Goal: Task Accomplishment & Management: Use online tool/utility

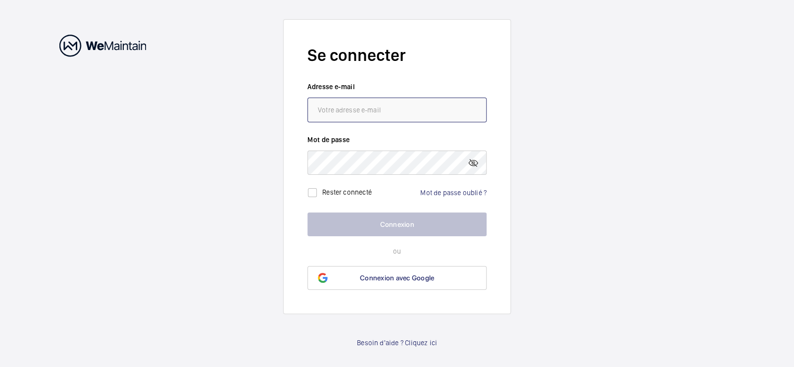
click at [371, 109] on input "email" at bounding box center [396, 109] width 179 height 25
click at [370, 116] on input "email" at bounding box center [396, 109] width 179 height 25
type input "a"
type input "[EMAIL_ADDRESS][DOMAIN_NAME]"
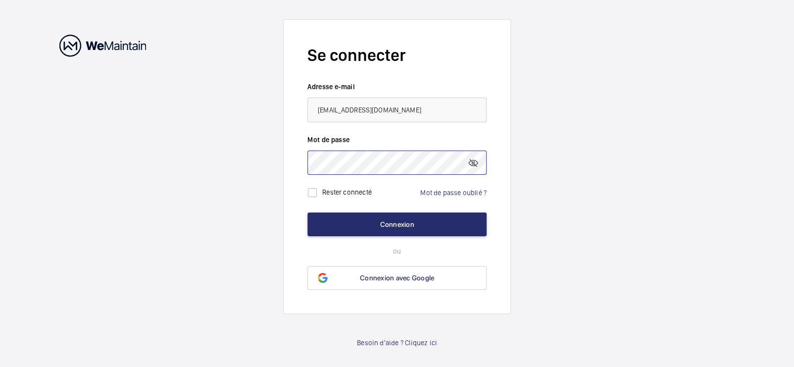
click at [307, 212] on button "Connexion" at bounding box center [396, 224] width 179 height 24
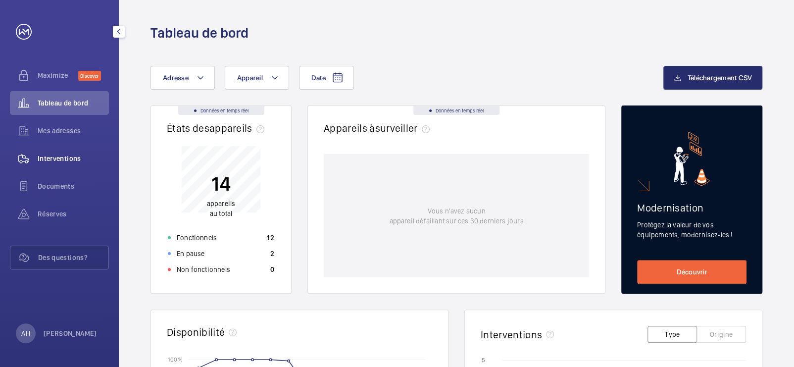
click at [81, 154] on span "Interventions" at bounding box center [73, 158] width 71 height 10
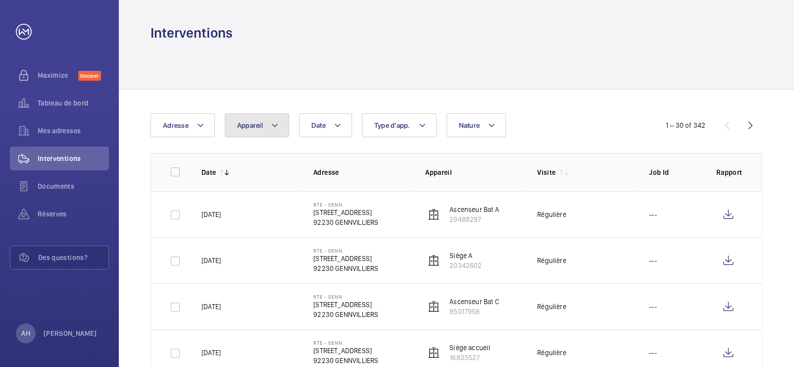
click at [251, 125] on span "Appareil" at bounding box center [250, 125] width 26 height 8
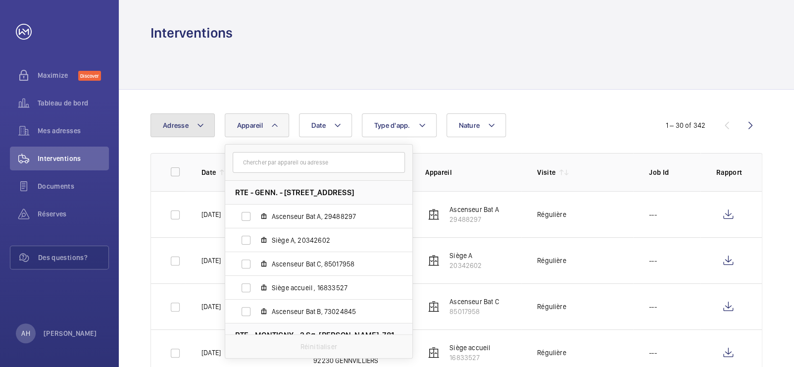
click at [196, 122] on mat-icon at bounding box center [200, 125] width 8 height 12
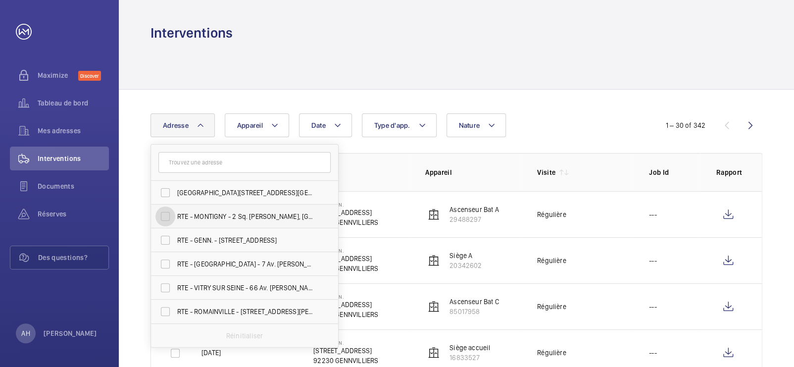
click at [163, 217] on input "RTE - MONTIGNY - 2 Sq. [PERSON_NAME], [GEOGRAPHIC_DATA] 78180" at bounding box center [165, 216] width 20 height 20
checkbox input "true"
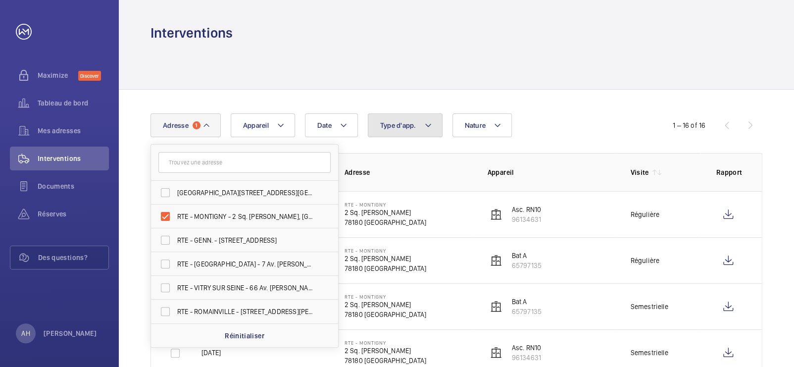
click at [417, 125] on button "Type d'app." at bounding box center [405, 125] width 75 height 24
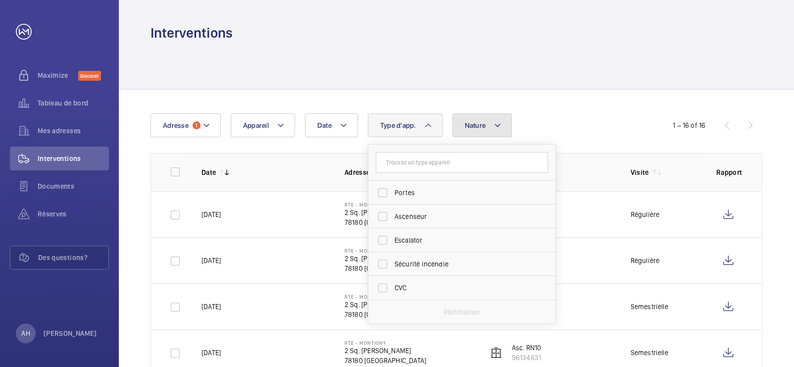
click at [477, 128] on span "Nature" at bounding box center [475, 125] width 21 height 8
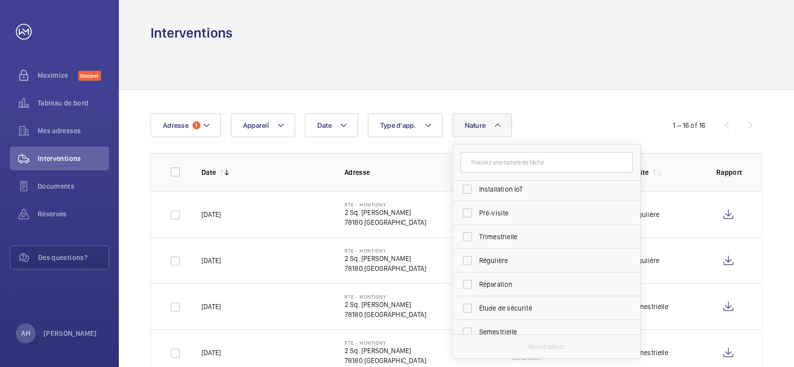
scroll to position [155, 0]
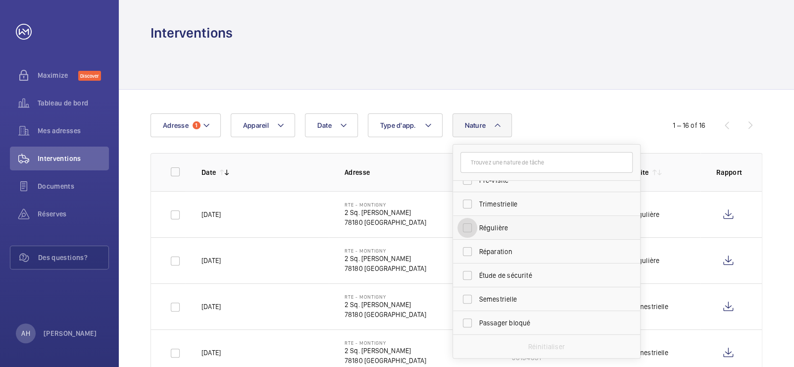
click at [465, 229] on input "Régulière" at bounding box center [467, 228] width 20 height 20
checkbox input "true"
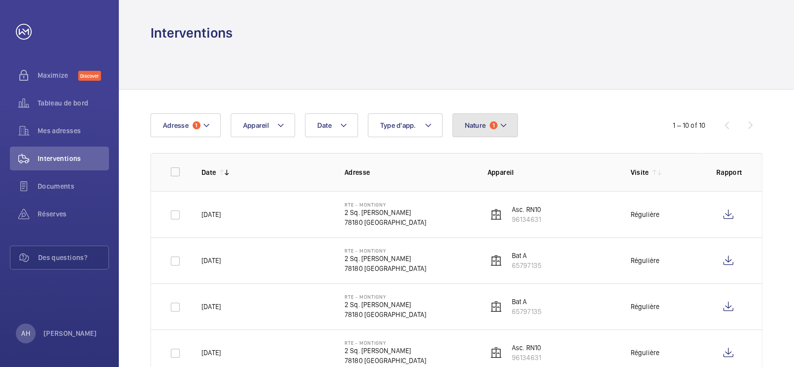
click at [499, 124] on mat-icon at bounding box center [503, 125] width 8 height 12
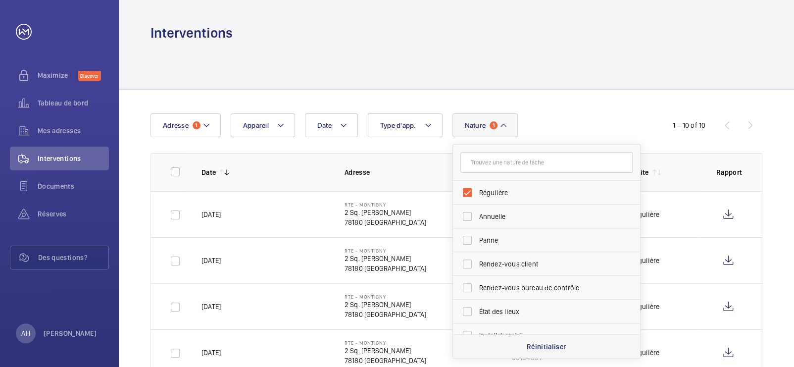
click at [539, 345] on p "Réinitialiser" at bounding box center [546, 346] width 40 height 10
checkbox input "false"
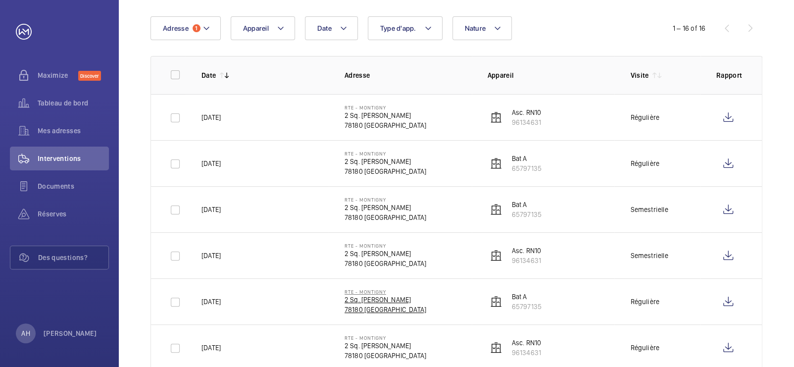
scroll to position [95, 0]
